Goal: Task Accomplishment & Management: Manage account settings

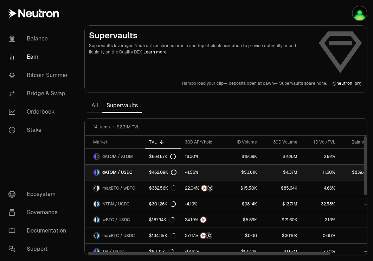
click at [122, 173] on span "dATOM / USDC" at bounding box center [117, 172] width 30 height 6
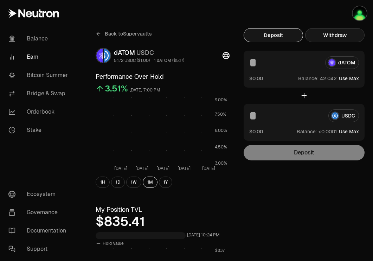
click at [346, 37] on button "Withdraw" at bounding box center [334, 35] width 59 height 14
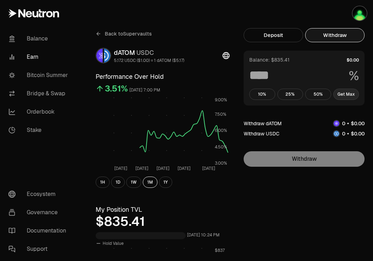
click at [354, 91] on button "Get Max" at bounding box center [346, 94] width 26 height 11
type input "***"
